Goal: Check status: Check status

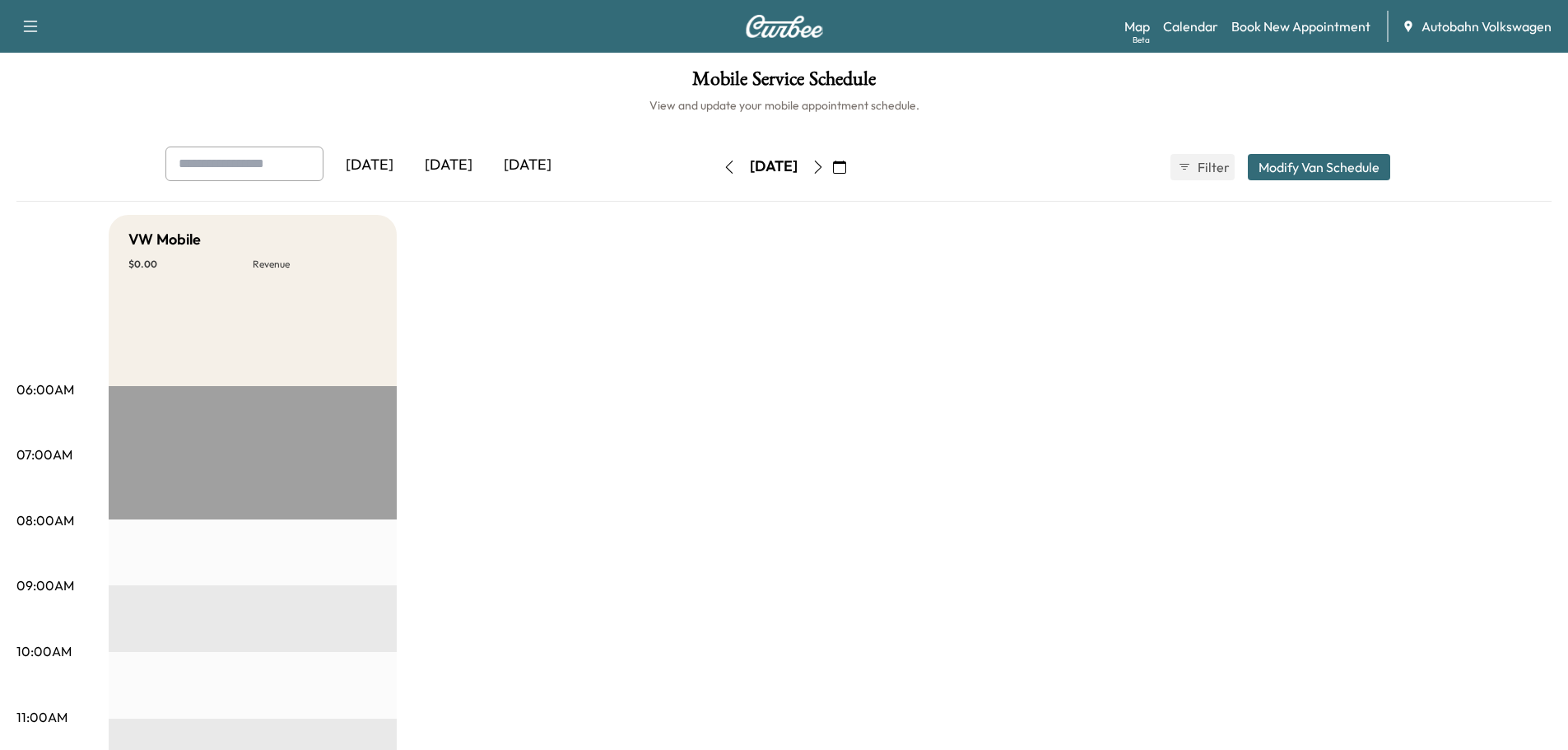
click at [457, 160] on div "[DATE]" at bounding box center [449, 165] width 79 height 38
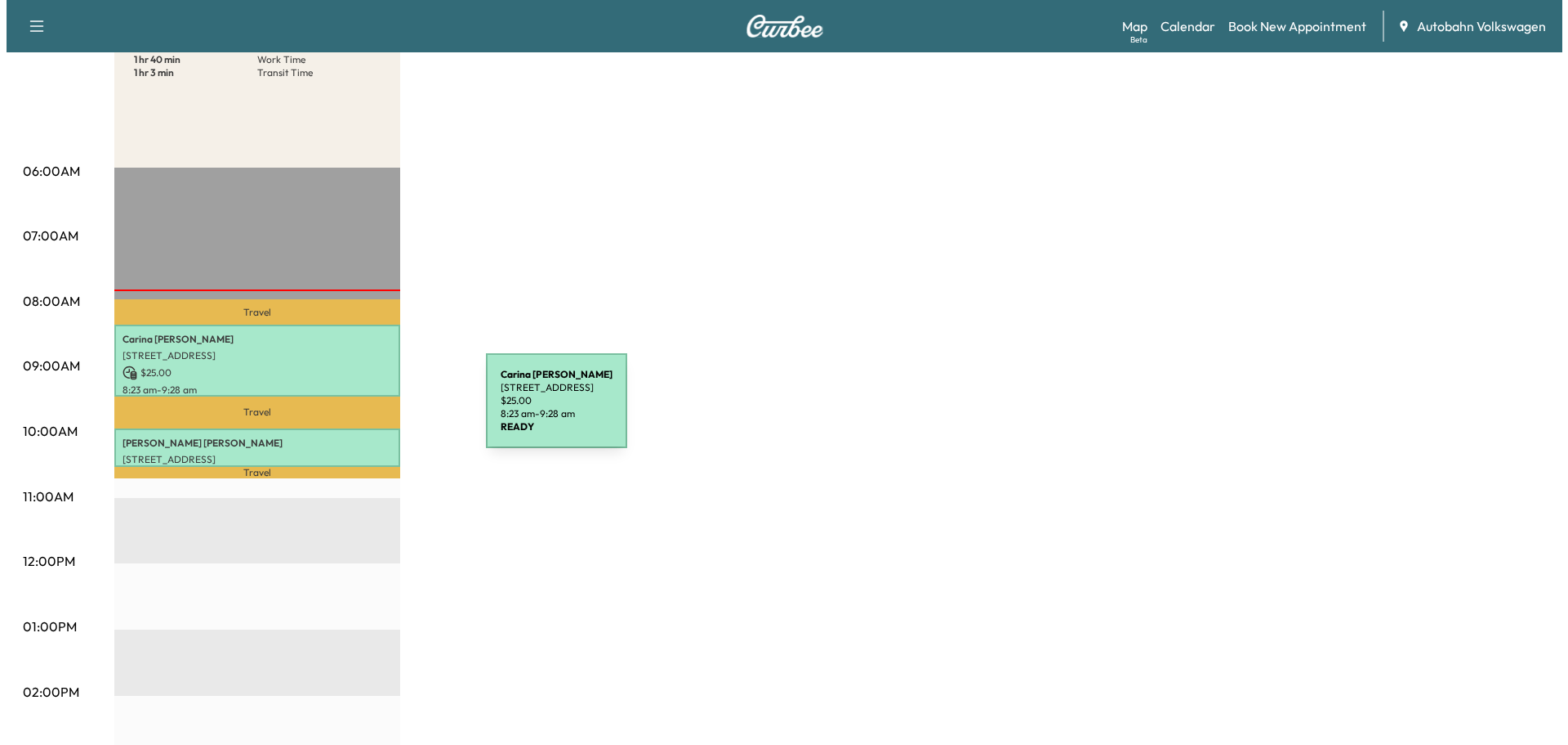
scroll to position [246, 0]
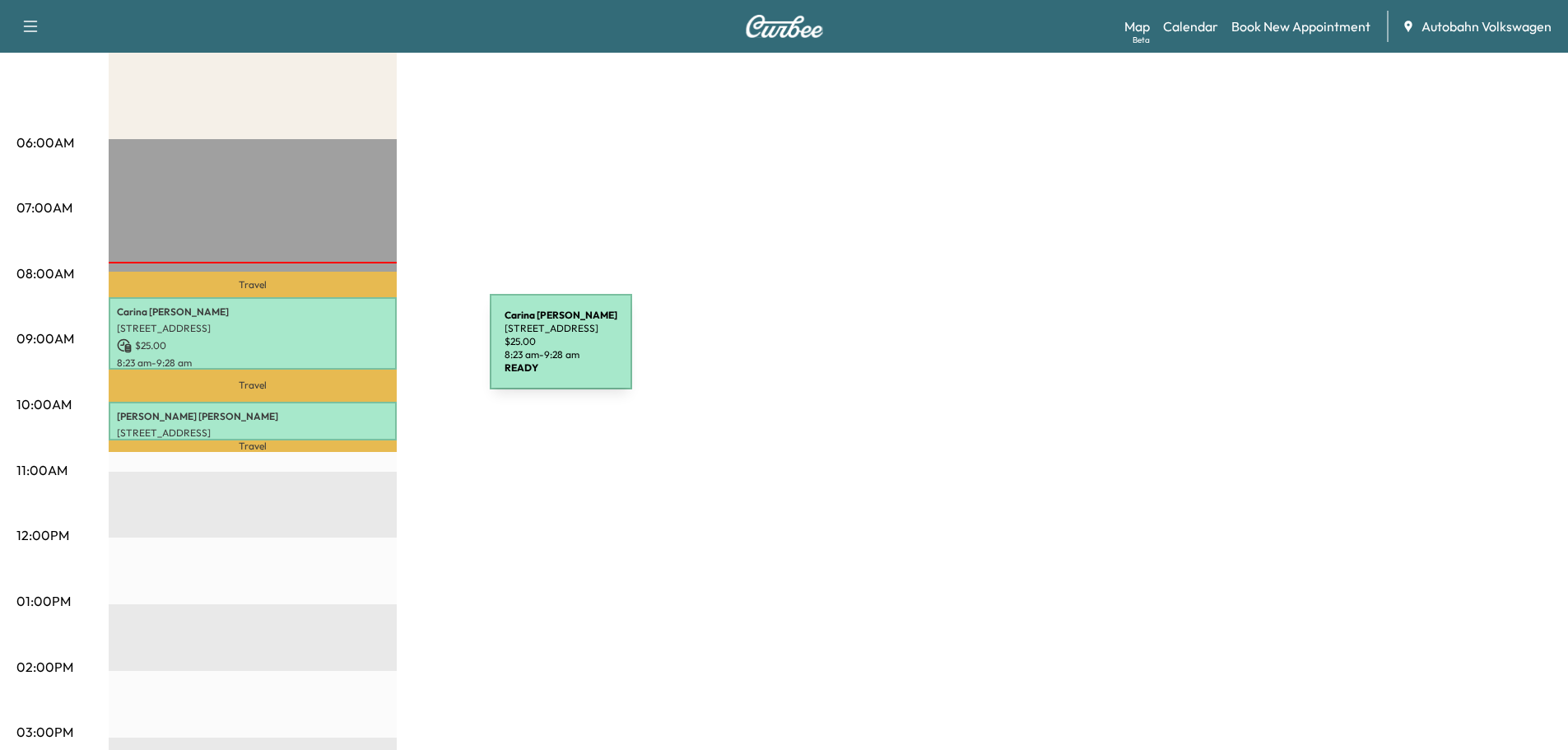
click at [366, 324] on p "[STREET_ADDRESS]" at bounding box center [253, 328] width 271 height 13
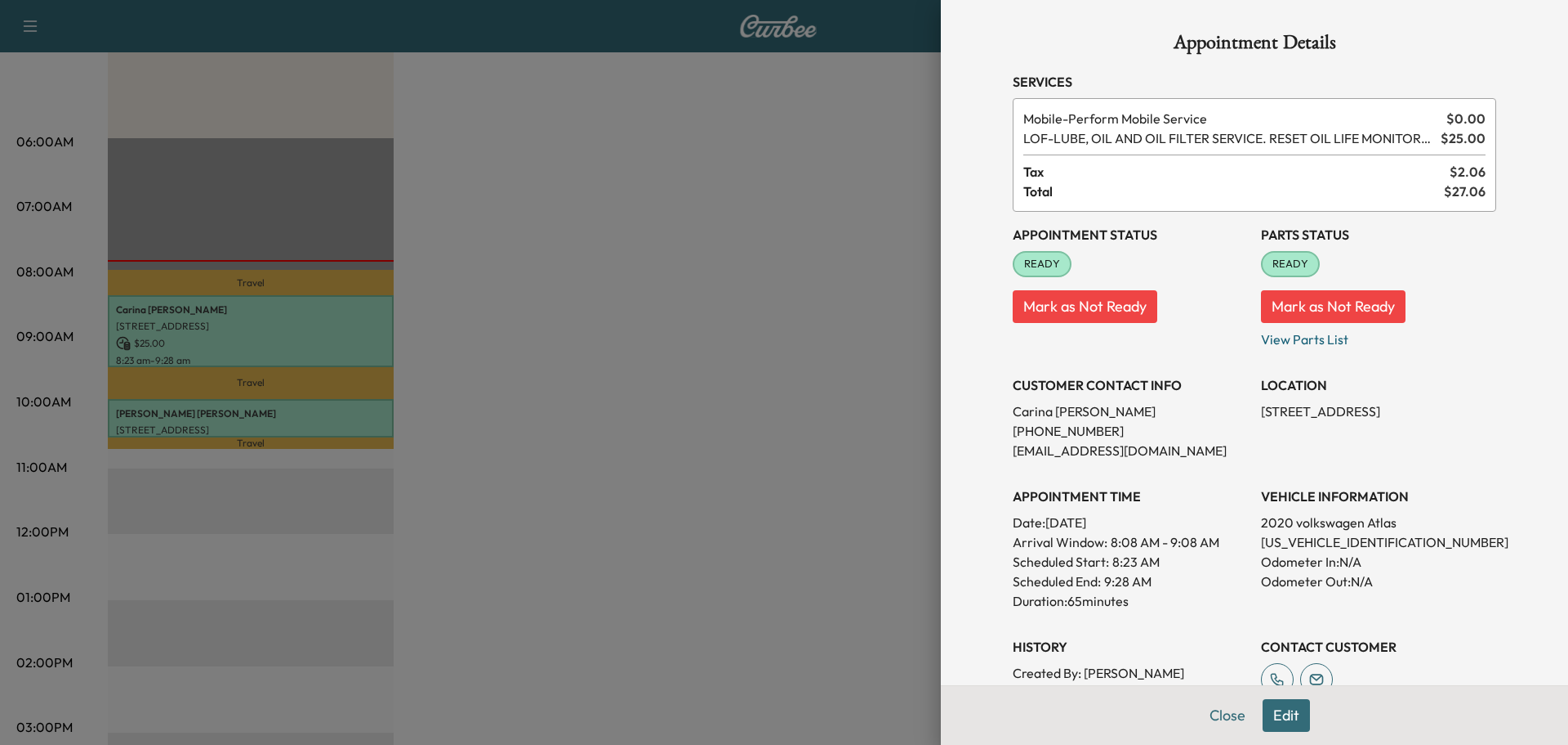
click at [365, 328] on div at bounding box center [784, 372] width 1568 height 745
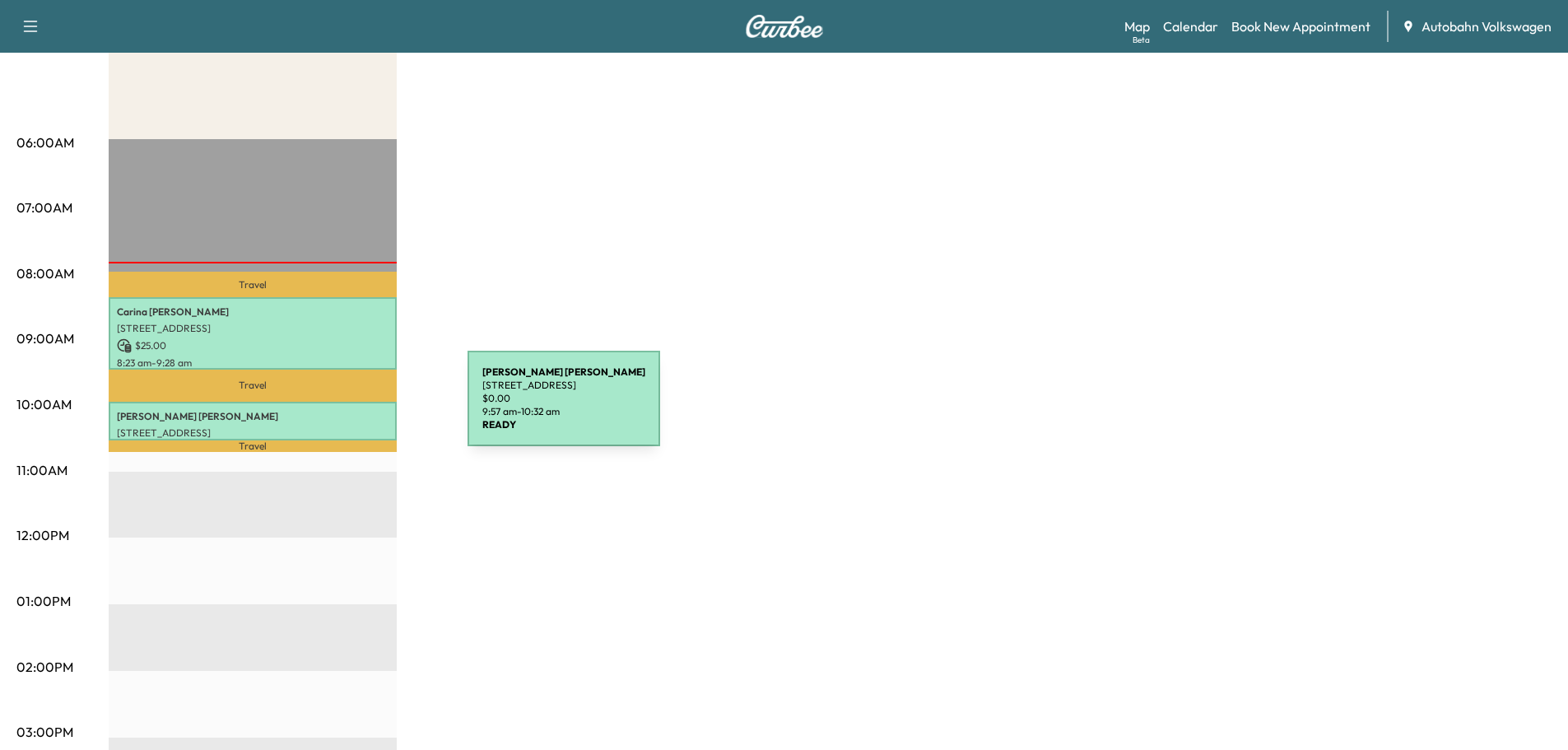
click at [344, 418] on p "[PERSON_NAME]" at bounding box center [253, 416] width 271 height 13
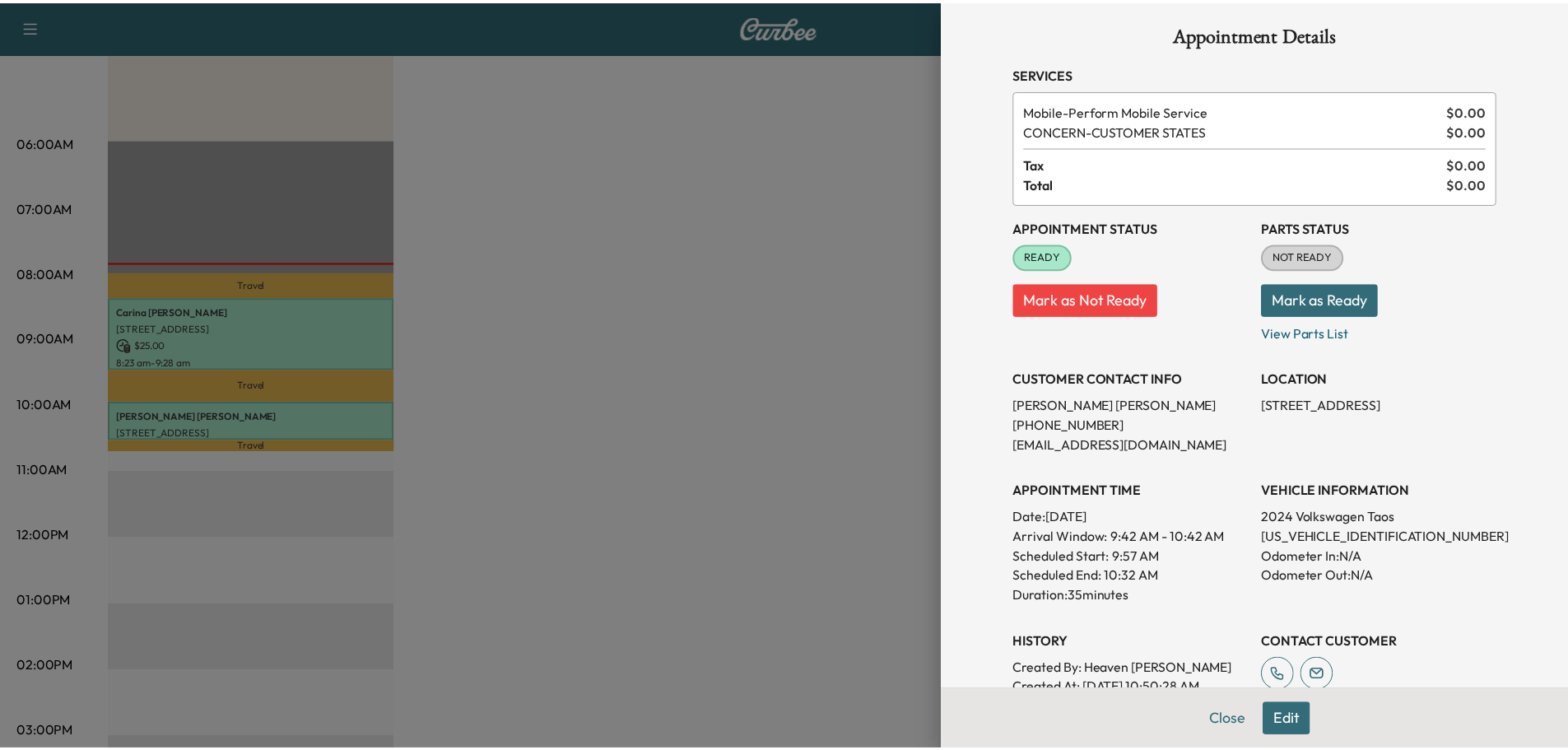
scroll to position [0, 0]
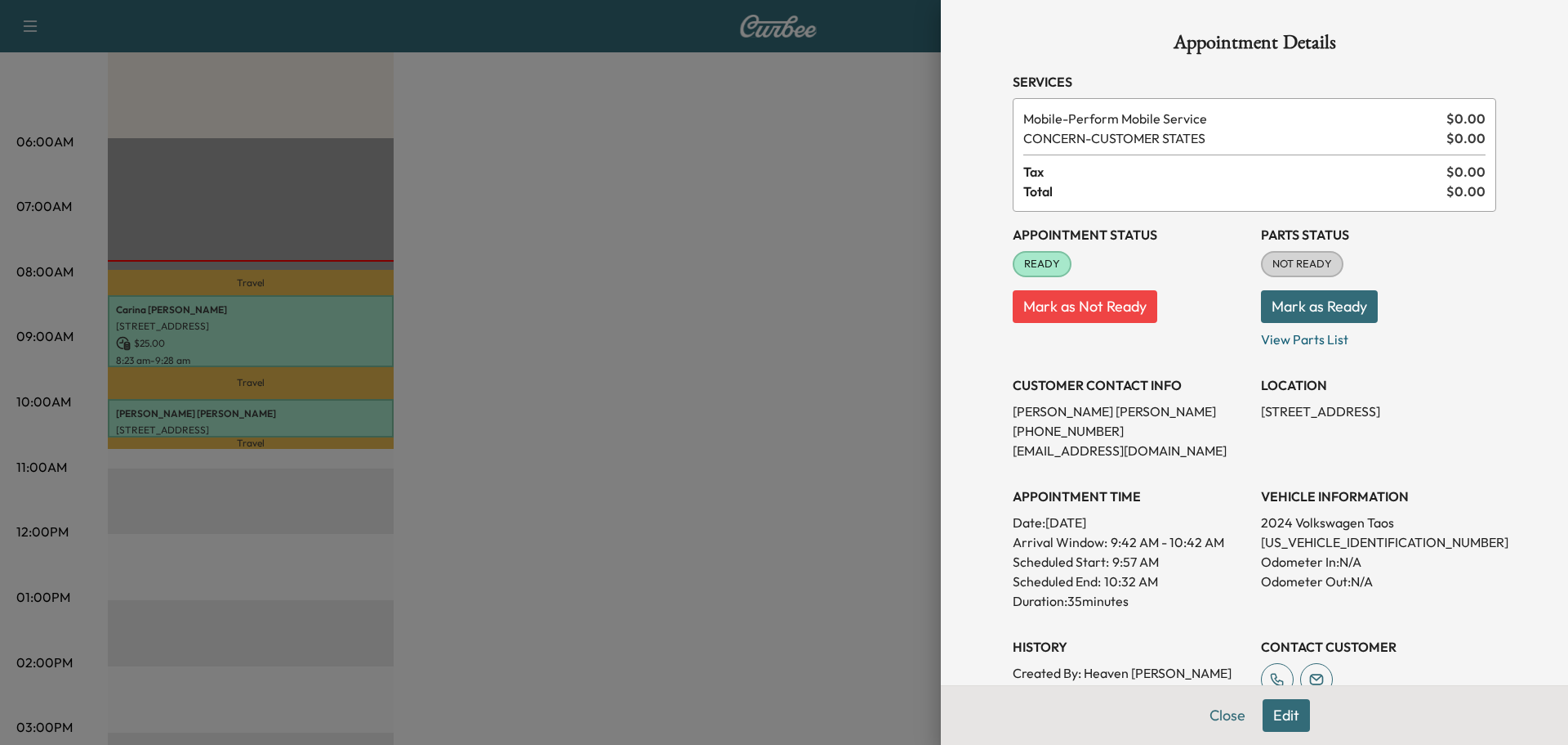
click at [827, 366] on div at bounding box center [784, 372] width 1568 height 745
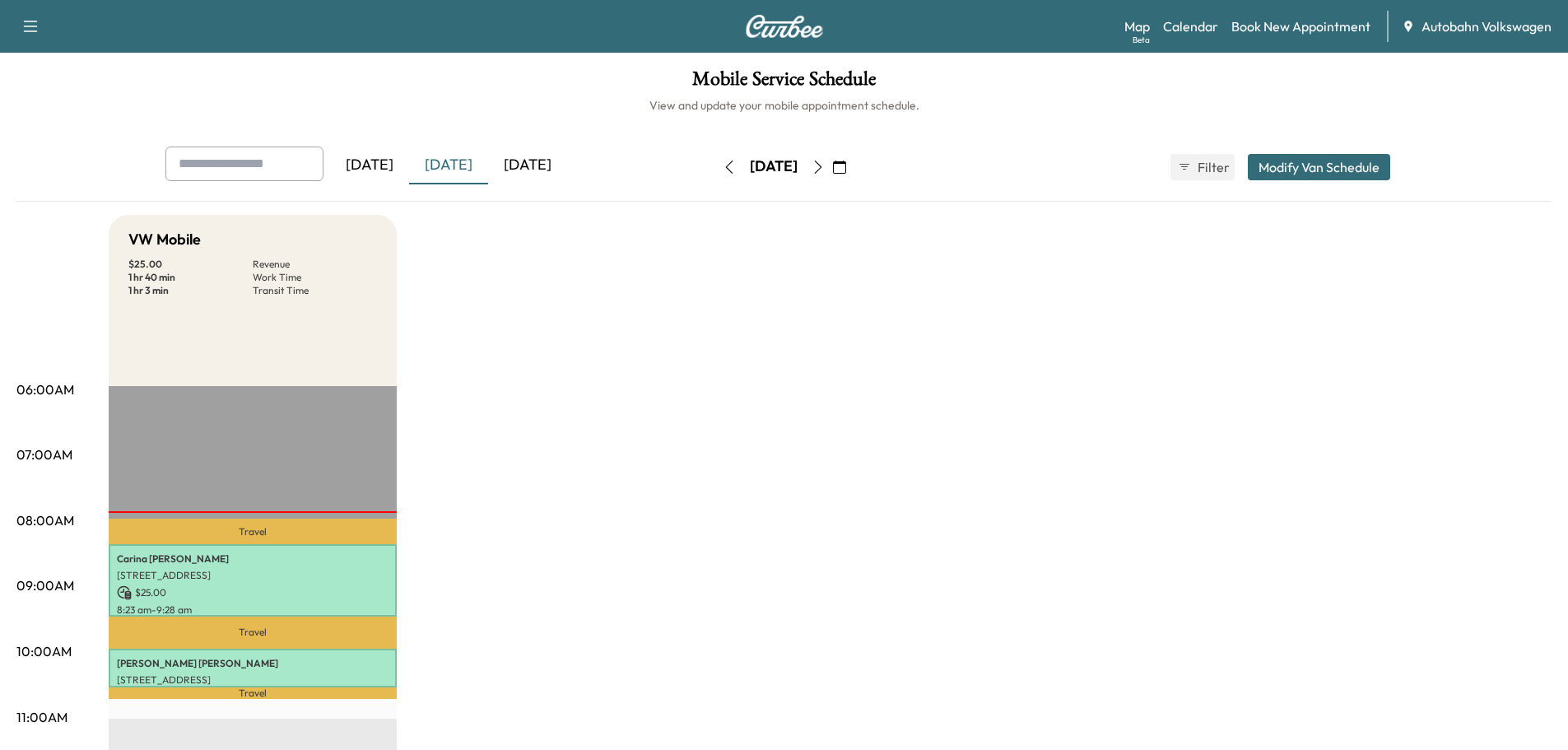
click at [528, 167] on div "[DATE]" at bounding box center [528, 165] width 79 height 38
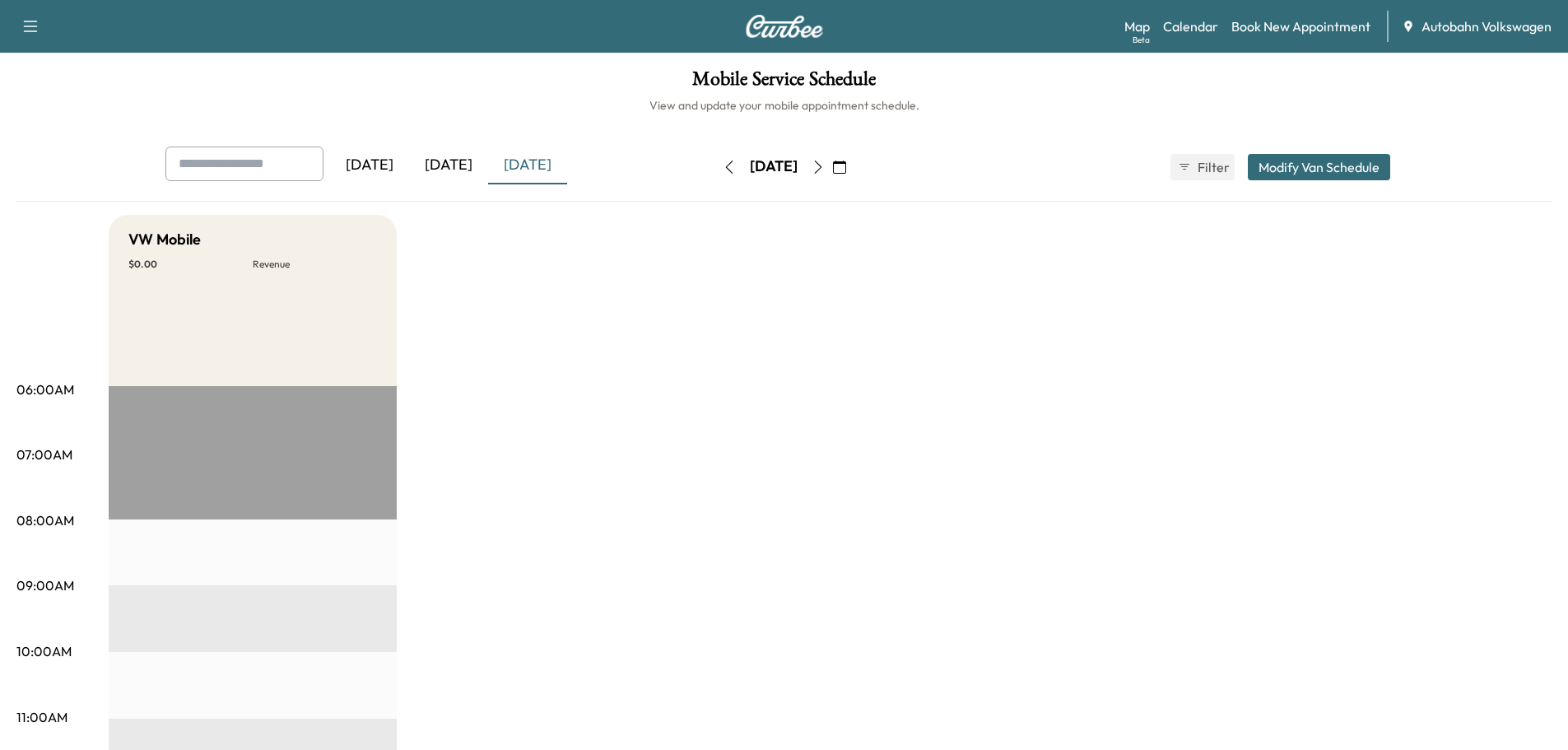
click at [454, 167] on div "[DATE]" at bounding box center [449, 165] width 79 height 38
